Goal: Transaction & Acquisition: Book appointment/travel/reservation

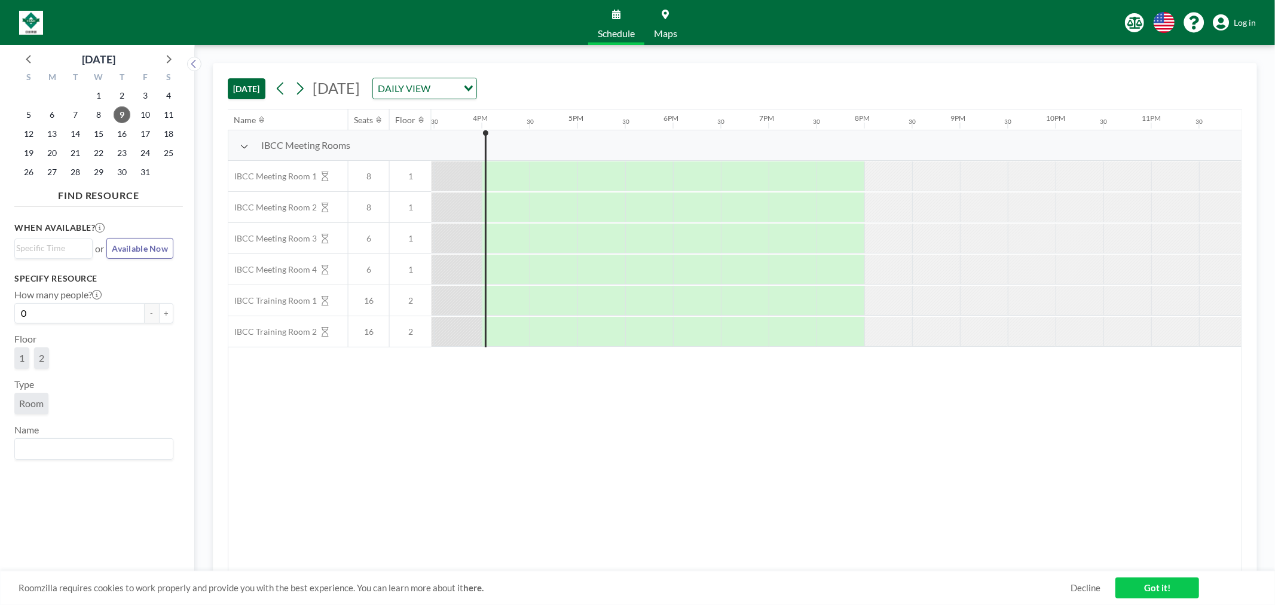
scroll to position [0, 1483]
click at [23, 359] on span "1" at bounding box center [21, 357] width 5 height 11
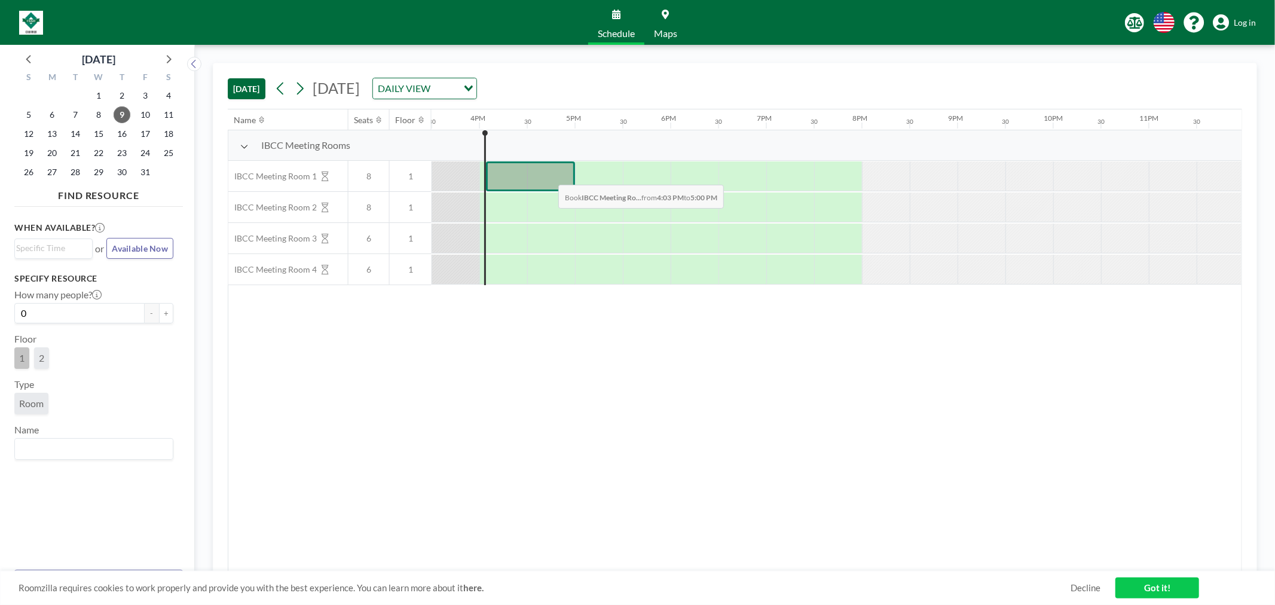
drag, startPoint x: 498, startPoint y: 176, endPoint x: 549, endPoint y: 176, distance: 50.8
click at [549, 176] on div at bounding box center [530, 176] width 89 height 30
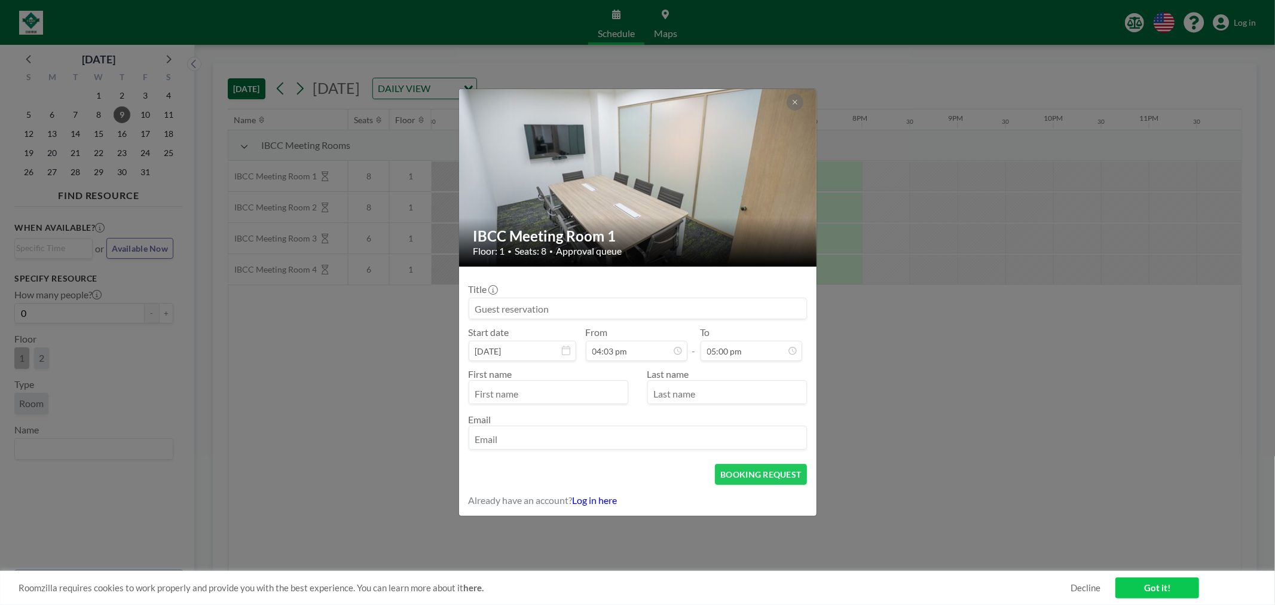
click at [548, 398] on input "text" at bounding box center [548, 393] width 158 height 20
type input "Grace"
click at [673, 396] on input "text" at bounding box center [727, 393] width 158 height 20
type input "[PERSON_NAME]"
type input "[EMAIL_ADDRESS][DOMAIN_NAME]"
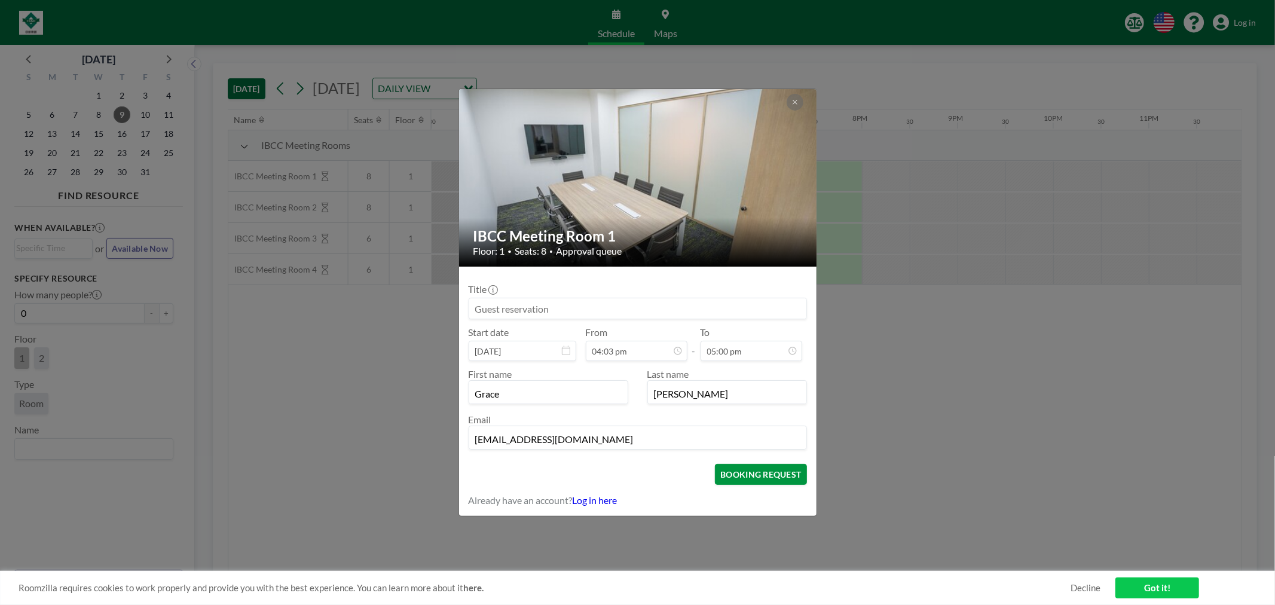
click at [791, 480] on button "BOOKING REQUEST" at bounding box center [760, 474] width 91 height 21
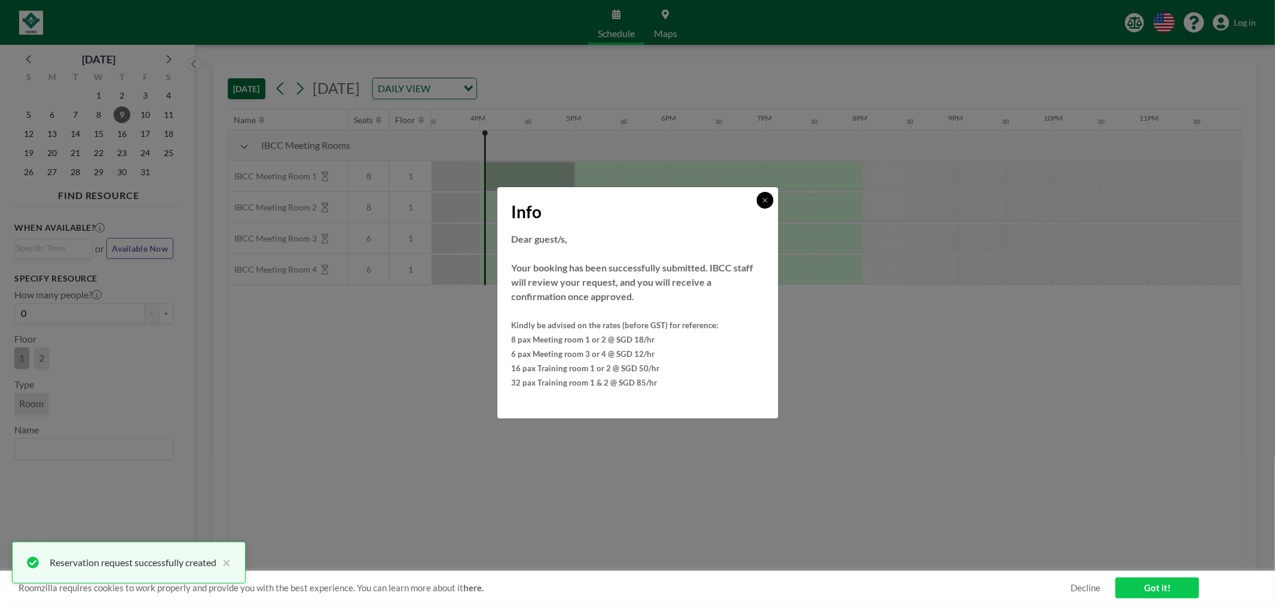
click at [760, 199] on button at bounding box center [765, 200] width 17 height 17
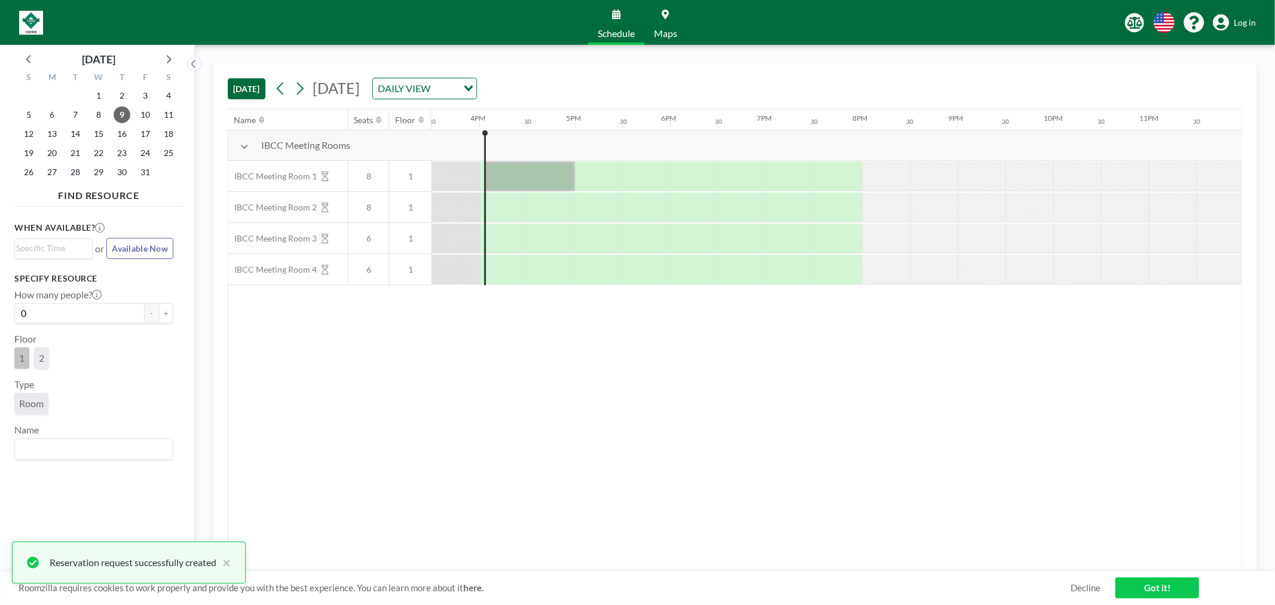
click at [547, 416] on div "Name Seats Floor 12AM 30 1AM 30 2AM 30 3AM 30 4AM 30 5AM 30 6AM 30 7AM 30 8AM 3…" at bounding box center [735, 340] width 1014 height 462
drag, startPoint x: 1042, startPoint y: 495, endPoint x: 1061, endPoint y: 511, distance: 25.0
click at [1045, 495] on div "Name Seats Floor 12AM 30 1AM 30 2AM 30 3AM 30 4AM 30 5AM 30 6AM 30 7AM 30 8AM 3…" at bounding box center [735, 340] width 1014 height 462
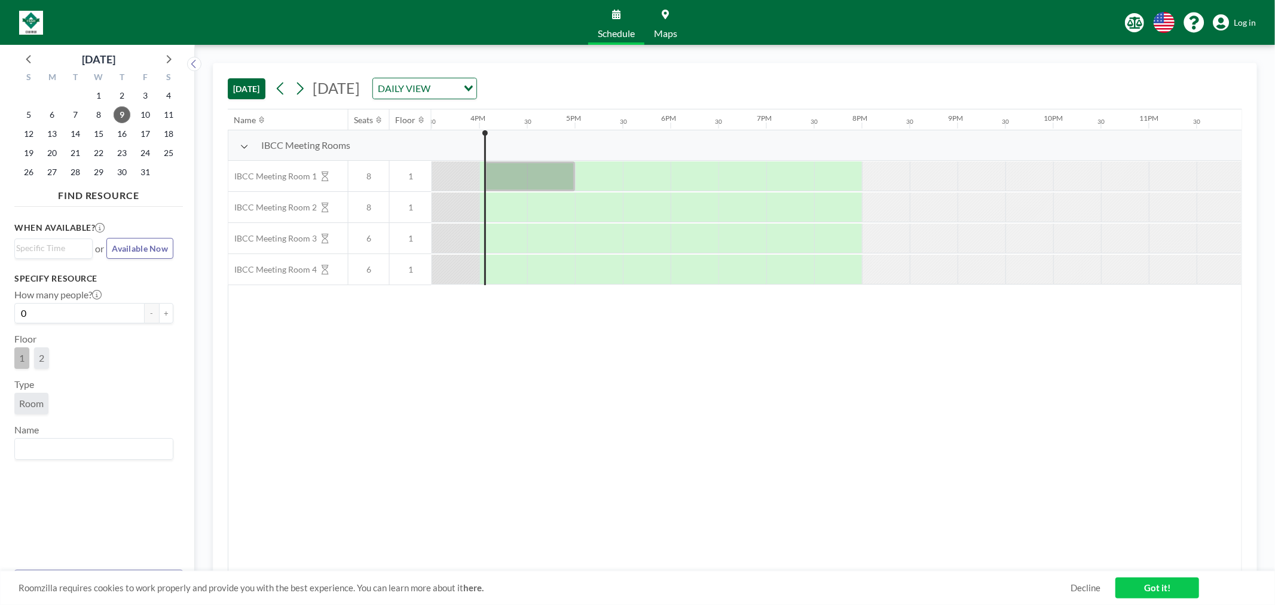
click at [1156, 586] on link "Got it!" at bounding box center [1158, 588] width 84 height 21
click at [994, 451] on div "Name Seats Floor 12AM 30 1AM 30 2AM 30 3AM 30 4AM 30 5AM 30 6AM 30 7AM 30 8AM 3…" at bounding box center [735, 340] width 1014 height 462
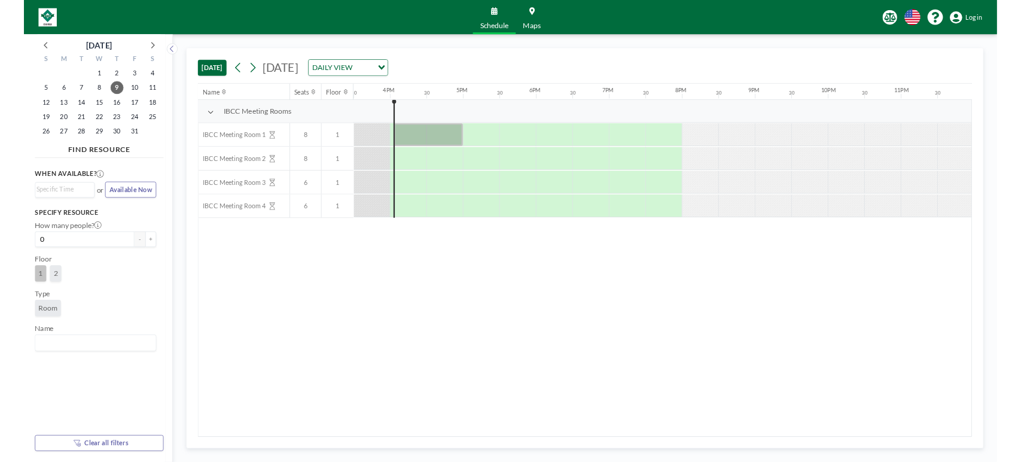
scroll to position [0, 1483]
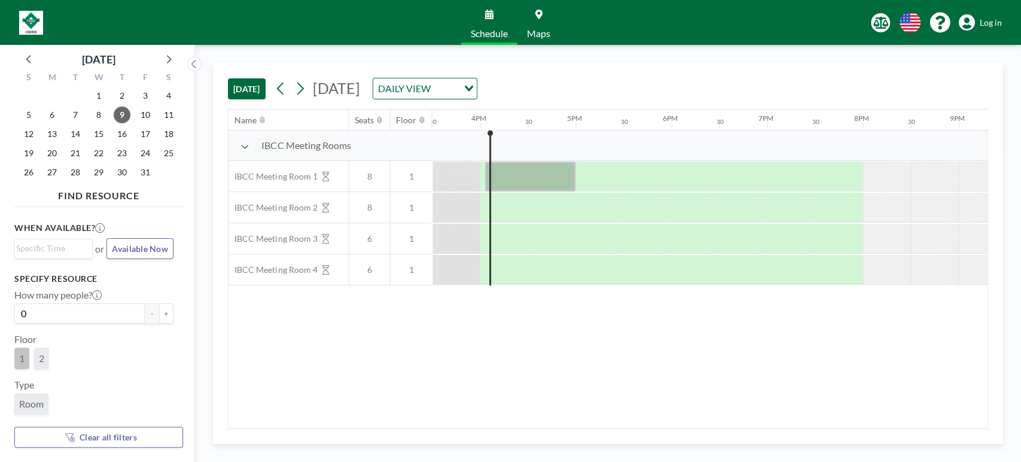
click at [130, 246] on span "Available Now" at bounding box center [140, 248] width 56 height 10
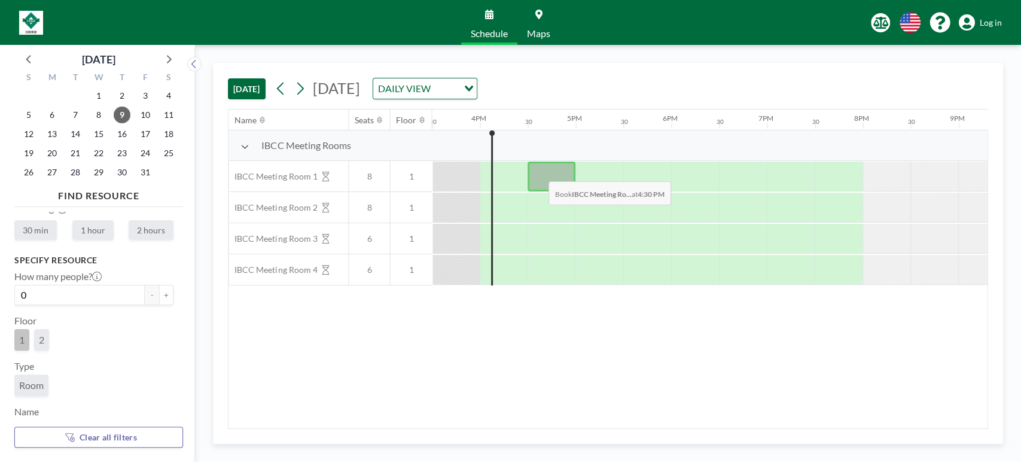
drag, startPoint x: 492, startPoint y: 172, endPoint x: 519, endPoint y: 175, distance: 27.7
click at [500, 181] on div at bounding box center [510, 176] width 35 height 30
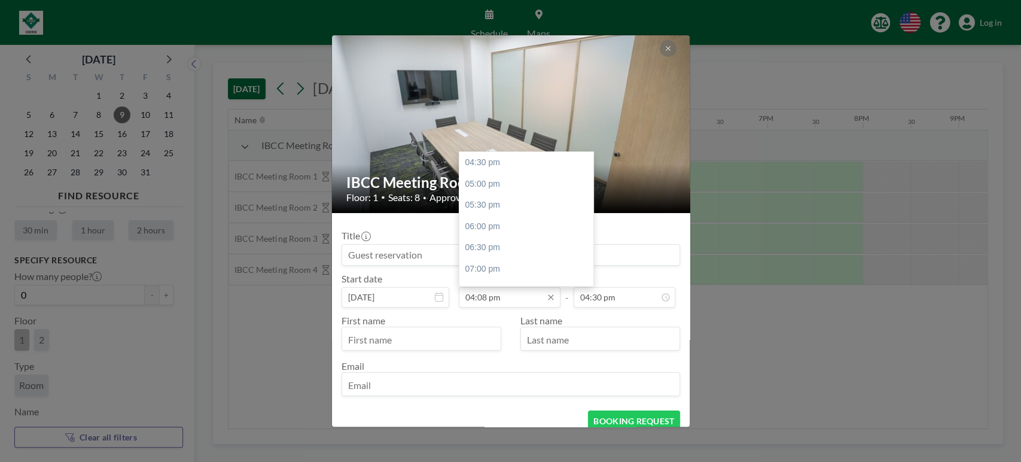
click at [478, 298] on input "04:08 pm" at bounding box center [510, 297] width 102 height 20
click at [502, 163] on div "04:30 pm" at bounding box center [529, 163] width 141 height 22
type input "04:30 pm"
type input "05:00 pm"
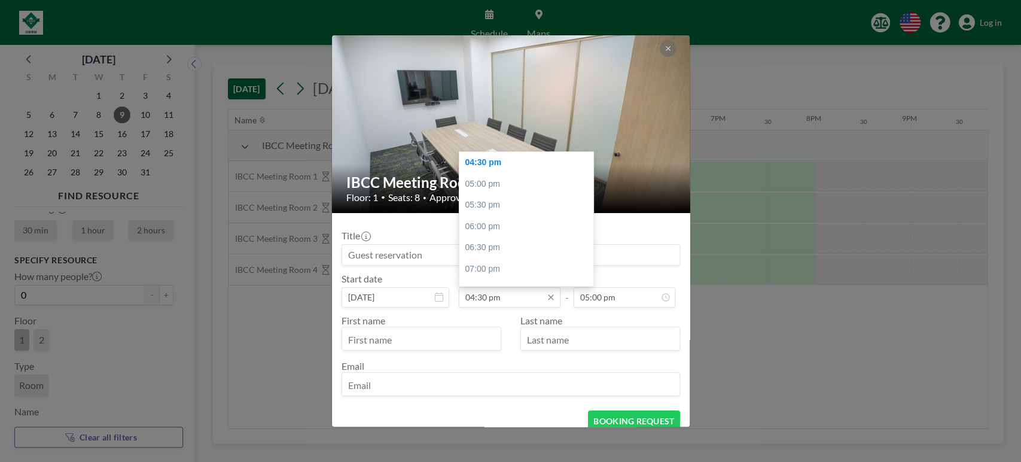
click at [479, 295] on input "04:30 pm" at bounding box center [510, 297] width 102 height 20
click at [474, 298] on input "04:30 pm" at bounding box center [510, 297] width 102 height 20
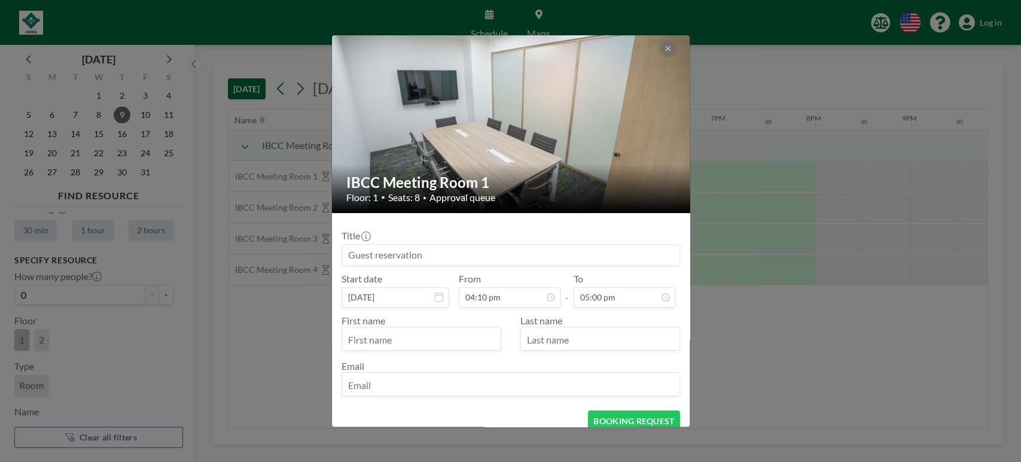
scroll to position [723, 0]
type input "04:10 pm"
click at [633, 328] on div at bounding box center [600, 338] width 160 height 24
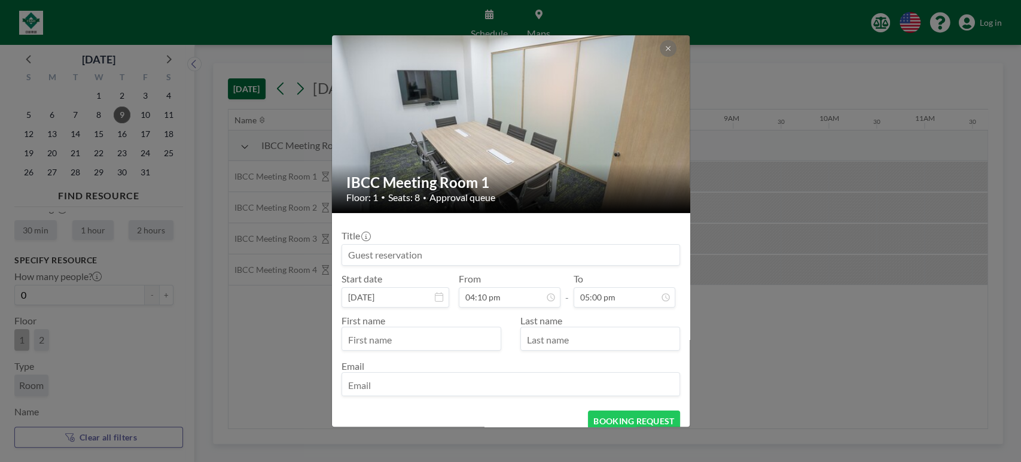
click at [447, 339] on input "text" at bounding box center [421, 339] width 158 height 20
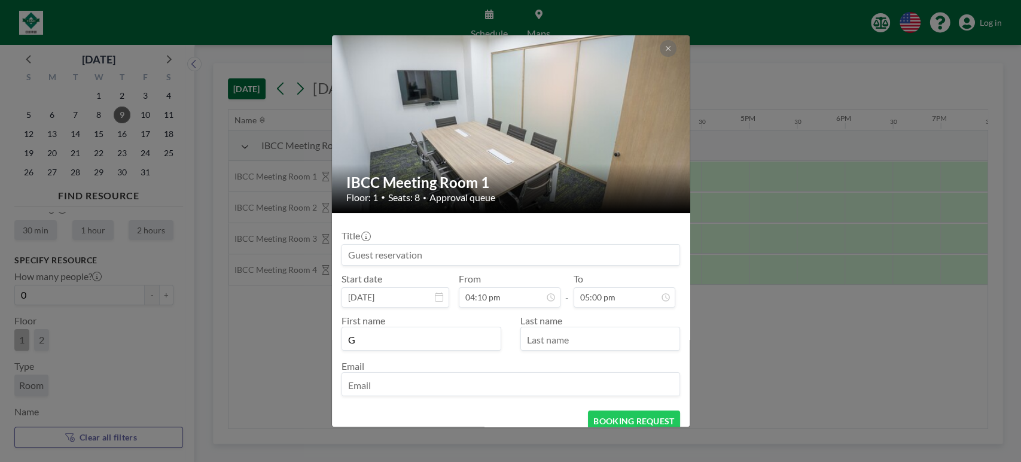
scroll to position [0, 1483]
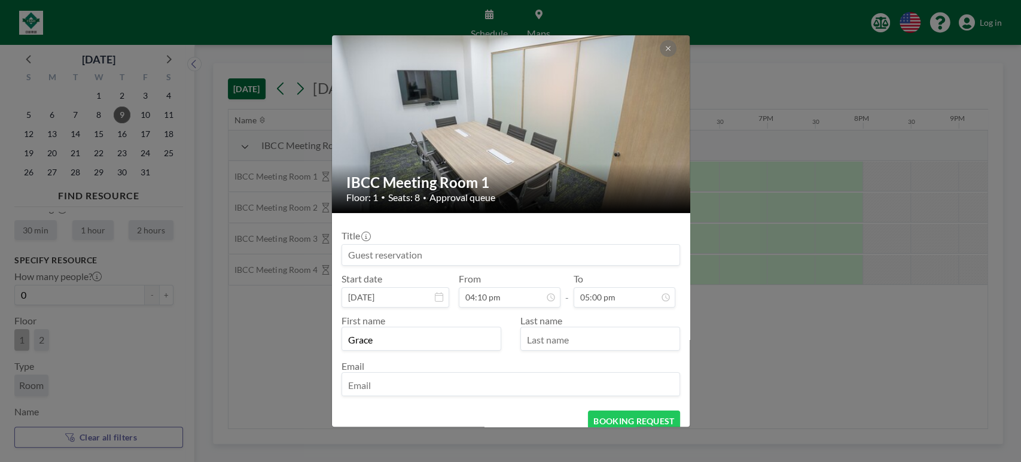
type input "Grace"
click at [564, 347] on input "text" at bounding box center [600, 339] width 158 height 20
type input "[PERSON_NAME]"
type input "[EMAIL_ADDRESS][DOMAIN_NAME]"
click at [614, 418] on button "BOOKING REQUEST" at bounding box center [633, 420] width 91 height 21
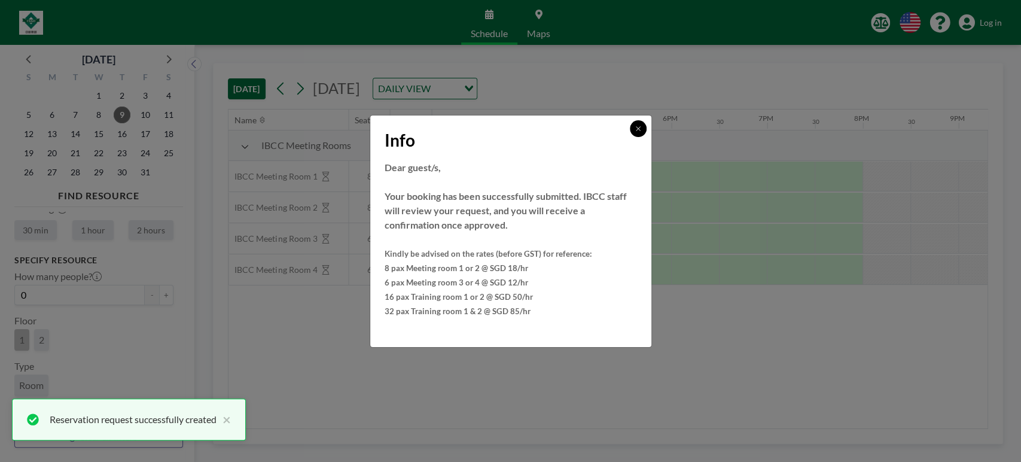
click at [637, 123] on button at bounding box center [638, 128] width 17 height 17
